Goal: Find specific page/section: Find specific page/section

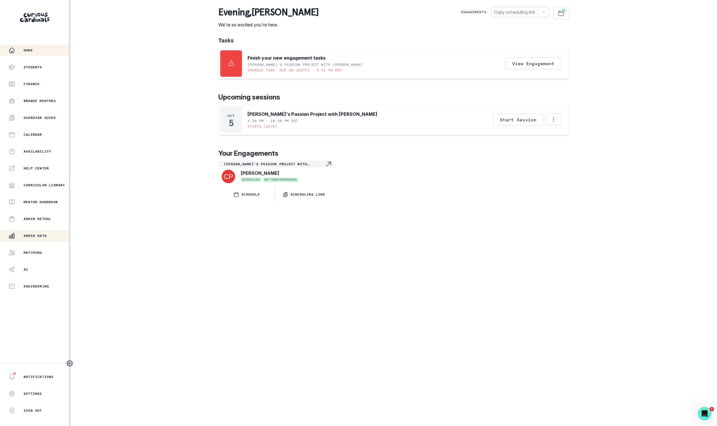
click at [38, 241] on button "Admin Data" at bounding box center [34, 235] width 69 height 11
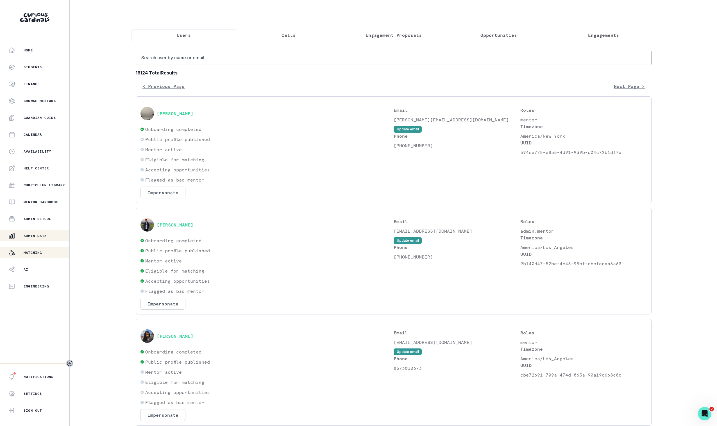
click at [39, 250] on p "Matching" at bounding box center [33, 252] width 19 height 4
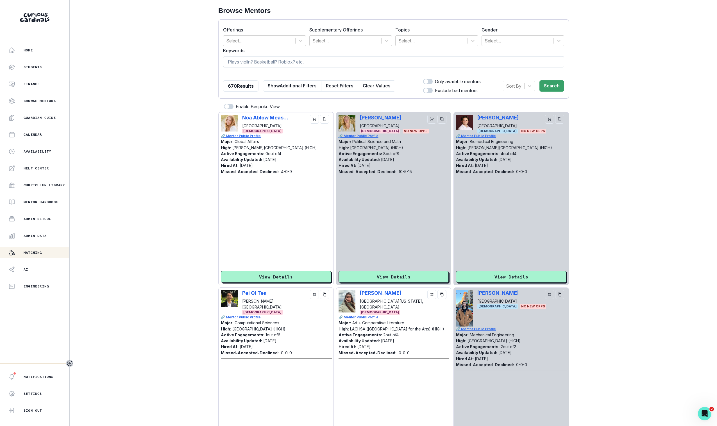
click at [268, 64] on input at bounding box center [393, 61] width 341 height 11
type input "[PERSON_NAME]"
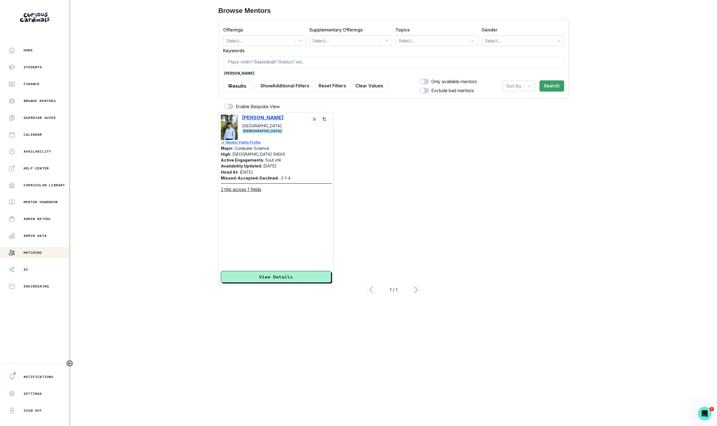
click at [249, 116] on p "[PERSON_NAME]" at bounding box center [262, 118] width 41 height 6
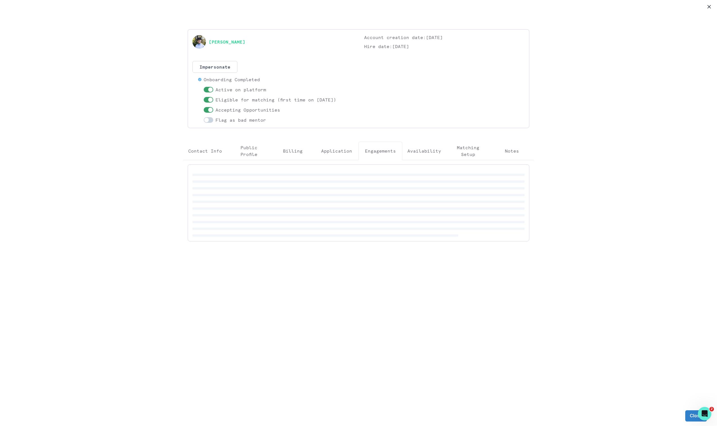
click at [388, 158] on button "Engagements" at bounding box center [381, 151] width 44 height 19
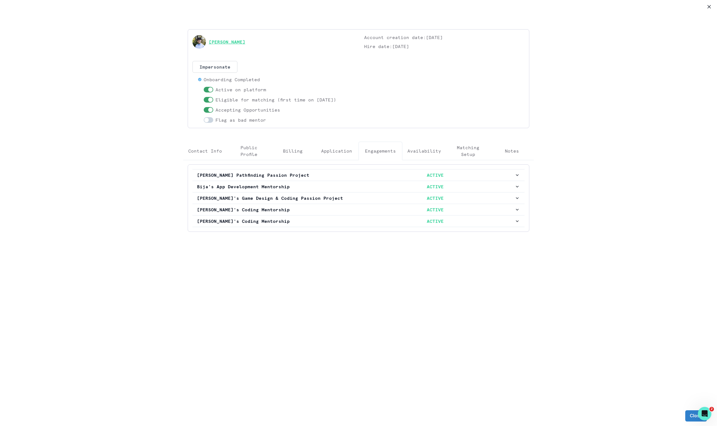
click at [226, 43] on link "[PERSON_NAME]" at bounding box center [227, 41] width 37 height 7
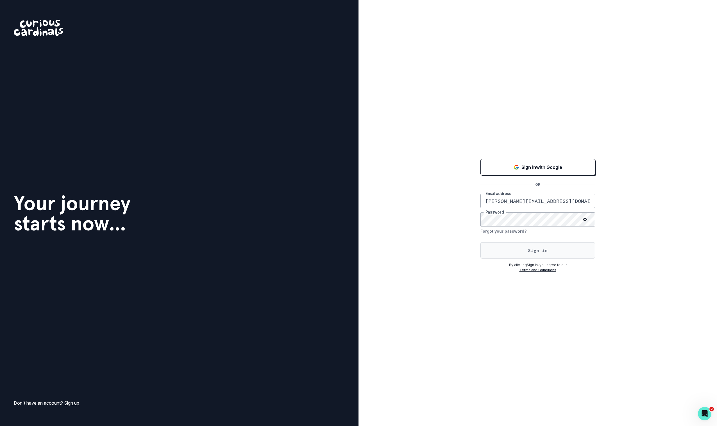
click at [519, 252] on button "Sign in" at bounding box center [538, 250] width 115 height 16
